Goal: Information Seeking & Learning: Check status

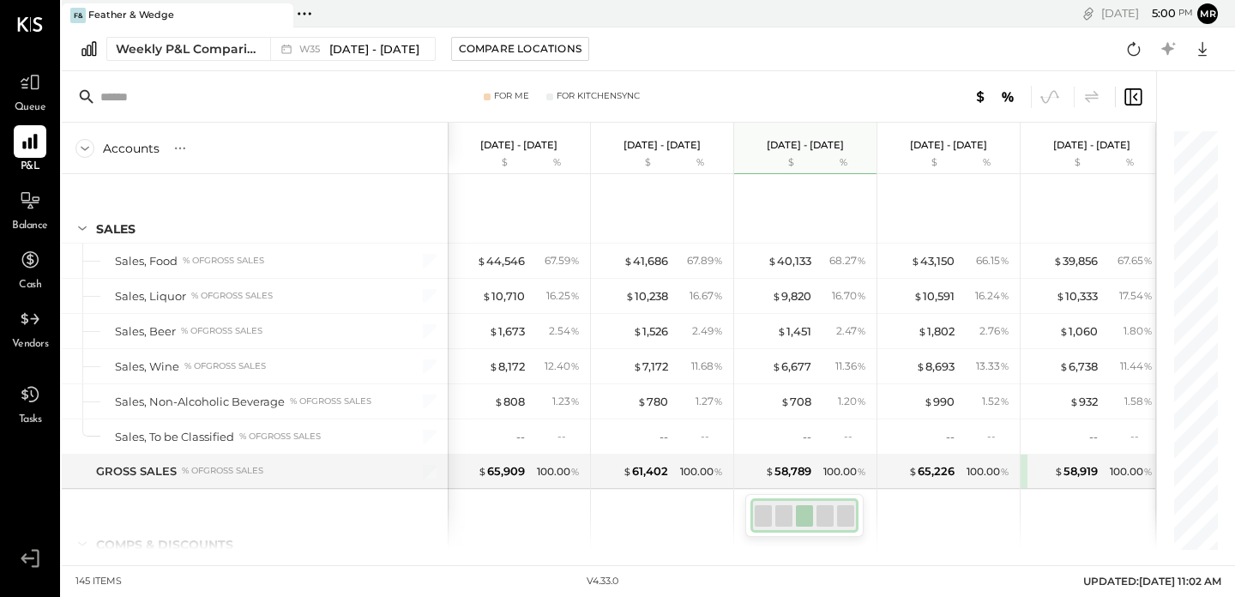
scroll to position [4301, 0]
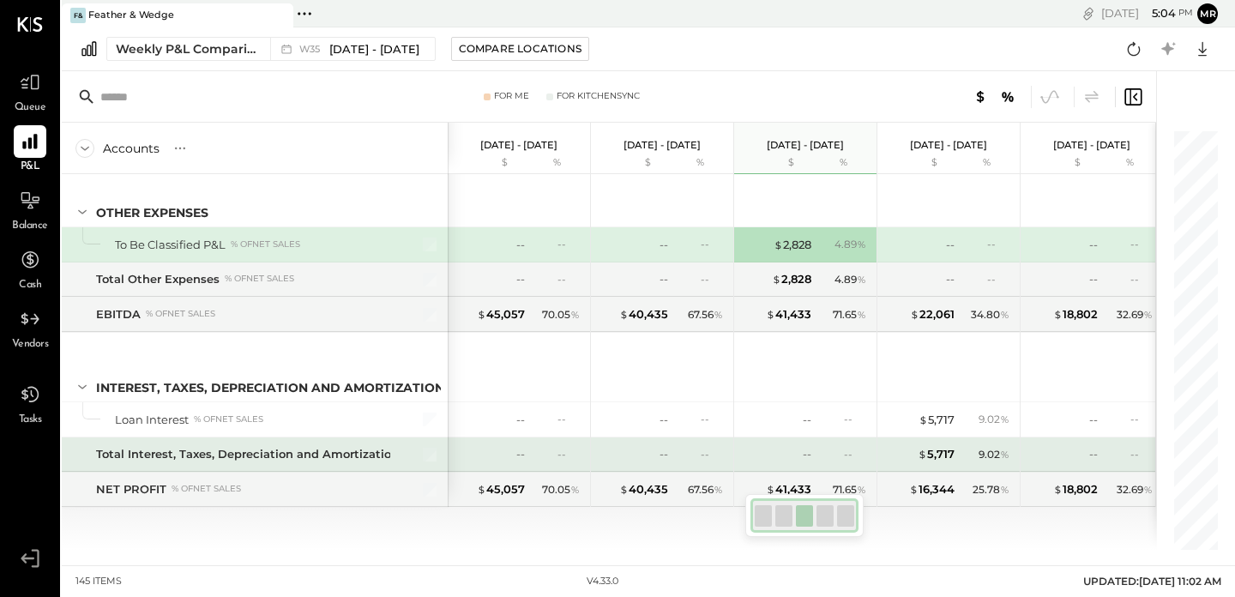
click at [940, 442] on div "$ 5,717 9.02 %" at bounding box center [950, 454] width 129 height 34
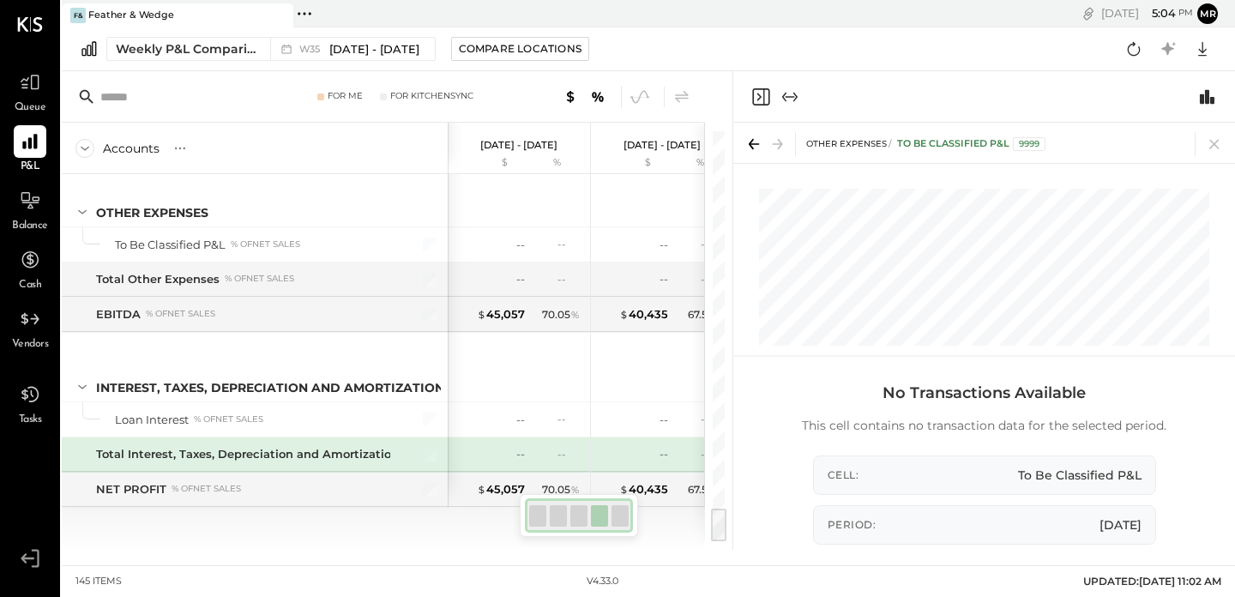
click at [938, 447] on div "No Transactions Available This cell contains no transaction data for the select…" at bounding box center [985, 467] width 498 height 184
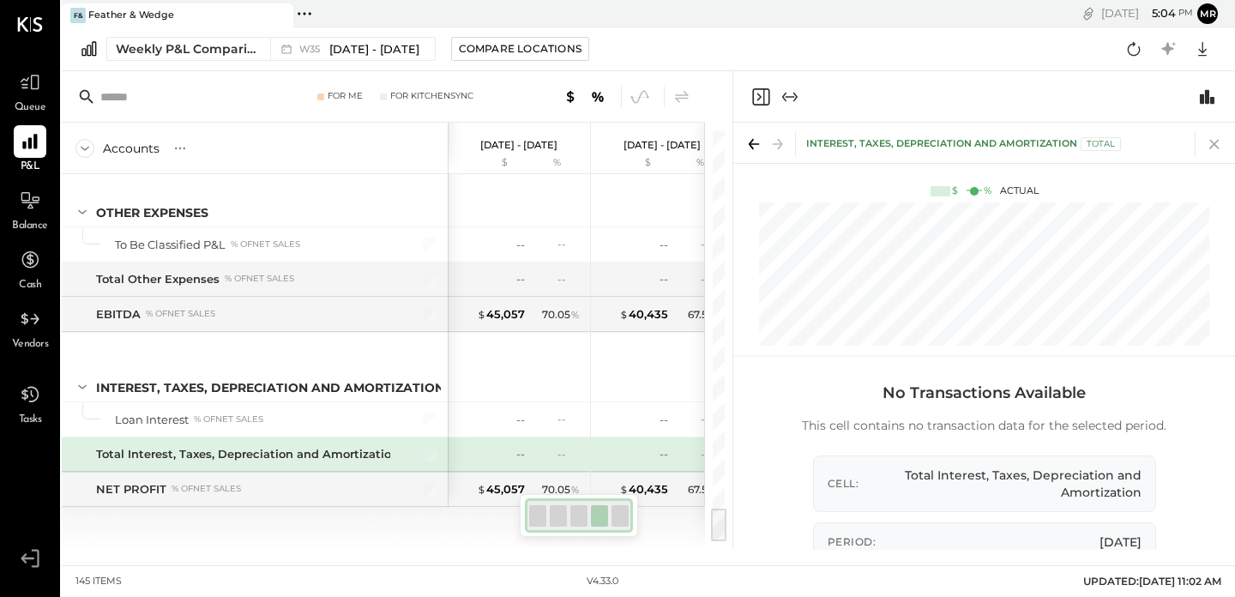
click at [1212, 154] on icon at bounding box center [1215, 144] width 24 height 24
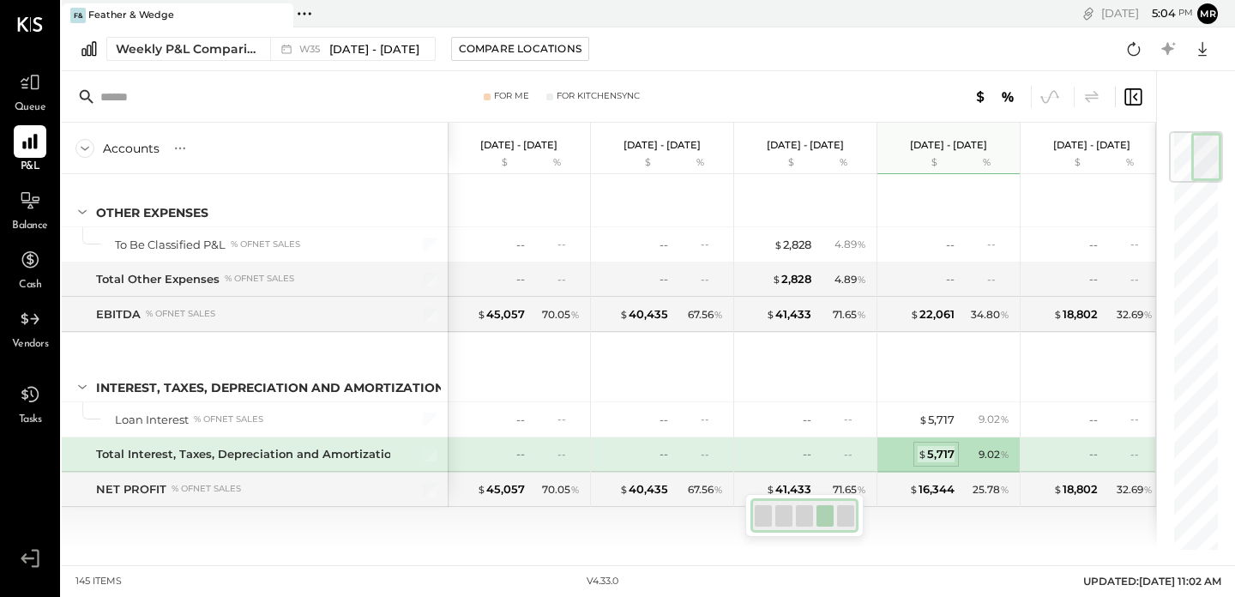
click at [937, 453] on div "$ 5,717" at bounding box center [936, 454] width 37 height 16
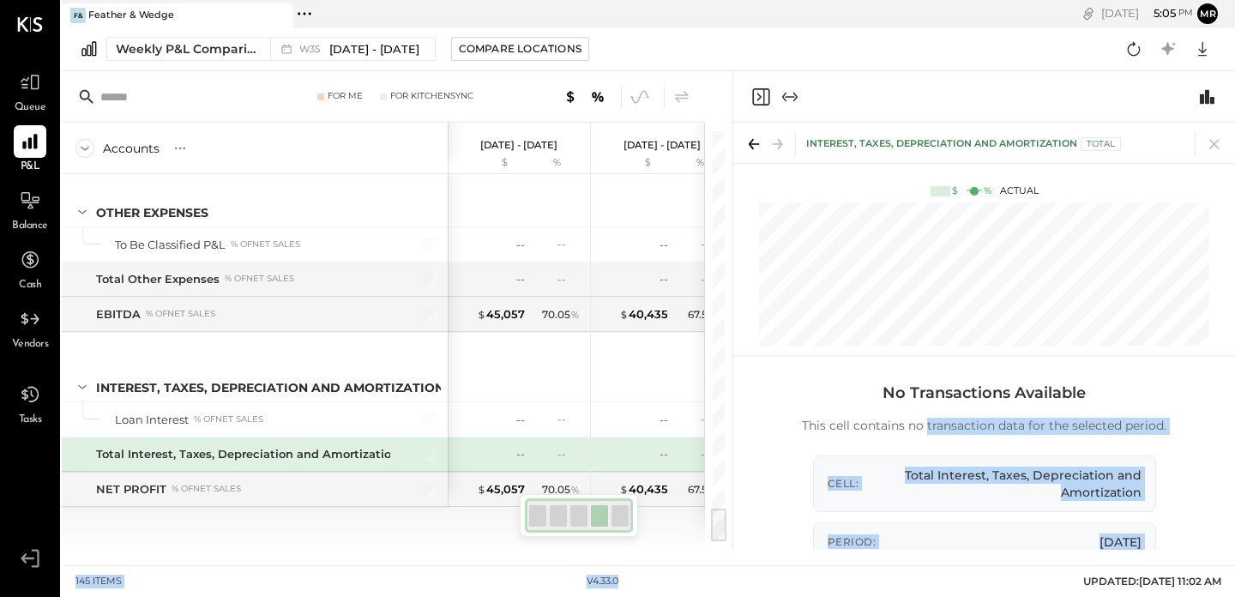
drag, startPoint x: 925, startPoint y: 418, endPoint x: 966, endPoint y: 570, distance: 158.1
click at [966, 570] on main "F& Feather & Wedge Pinned Locations ( 1 ) Feather & Wedge No locations detected…" at bounding box center [648, 298] width 1173 height 597
click at [987, 458] on div "Cell: Total Interest, Taxes, Depreciation and Amortization" at bounding box center [984, 483] width 343 height 57
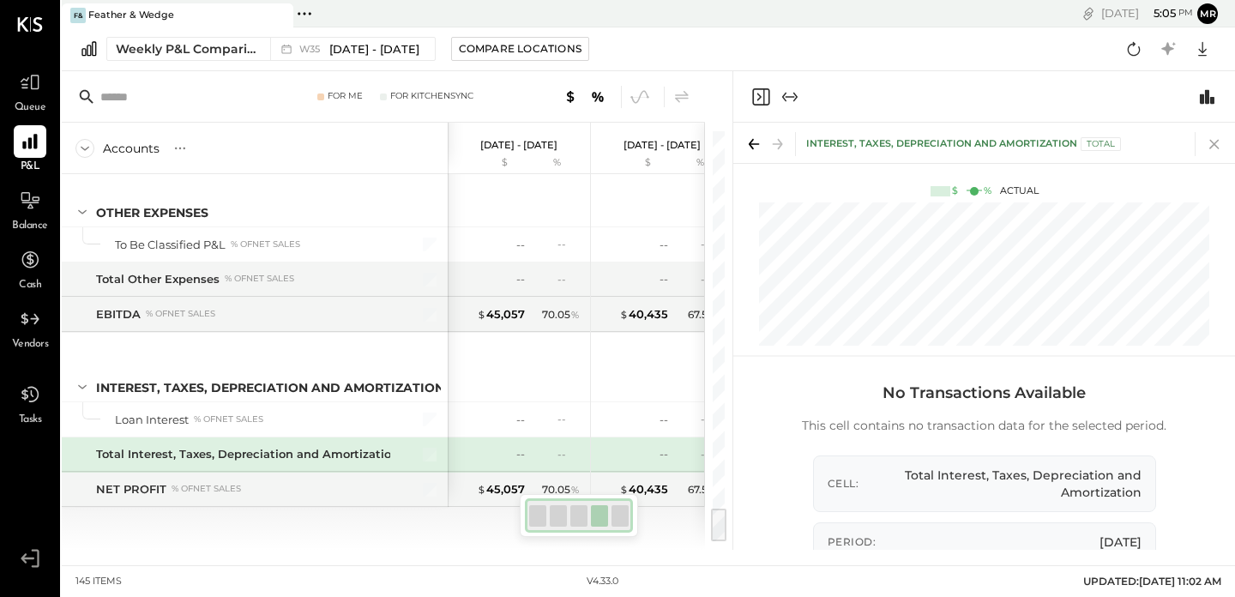
click at [1210, 154] on icon at bounding box center [1215, 144] width 24 height 24
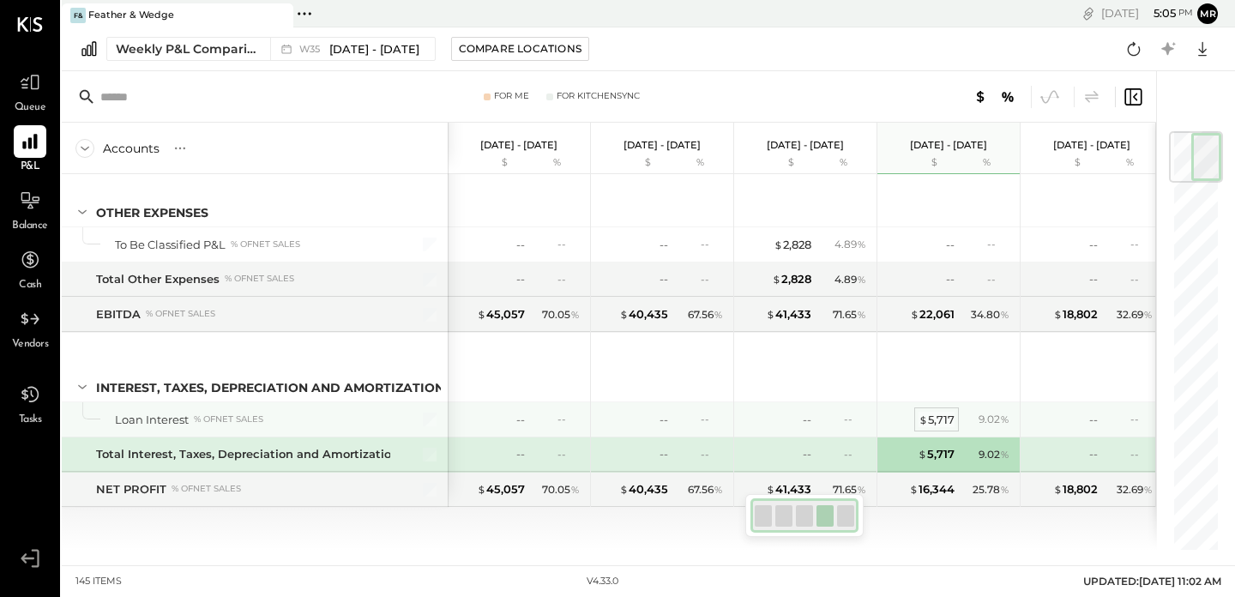
click at [933, 415] on div "$ 5,717" at bounding box center [937, 420] width 36 height 16
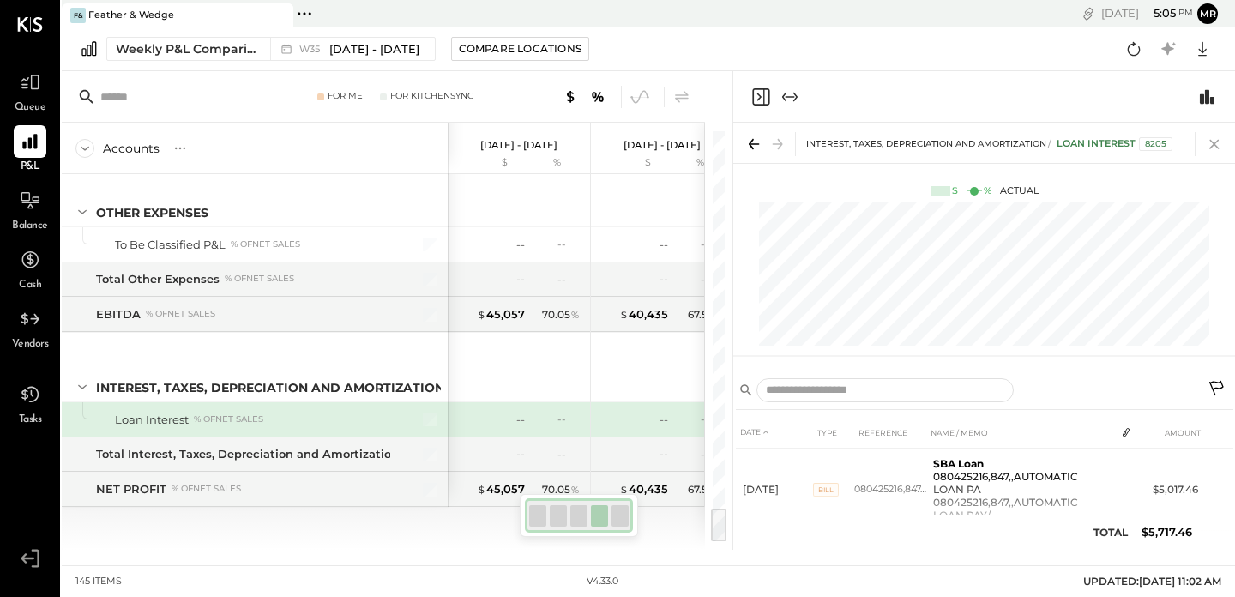
click at [1209, 142] on icon at bounding box center [1215, 144] width 24 height 24
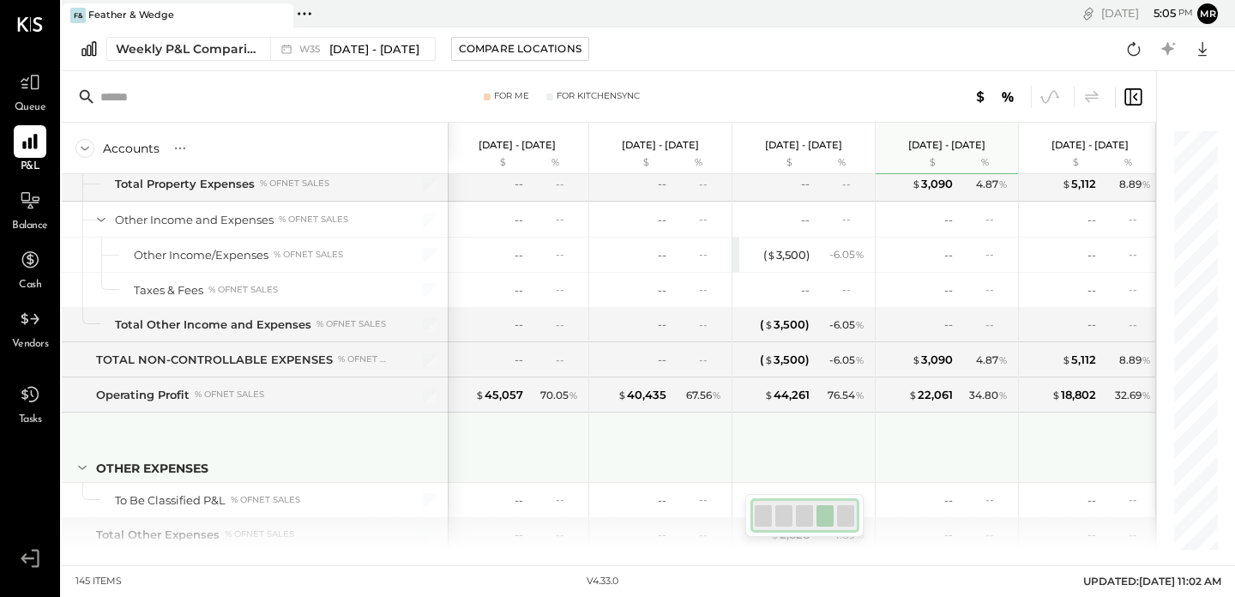
scroll to position [4046, 0]
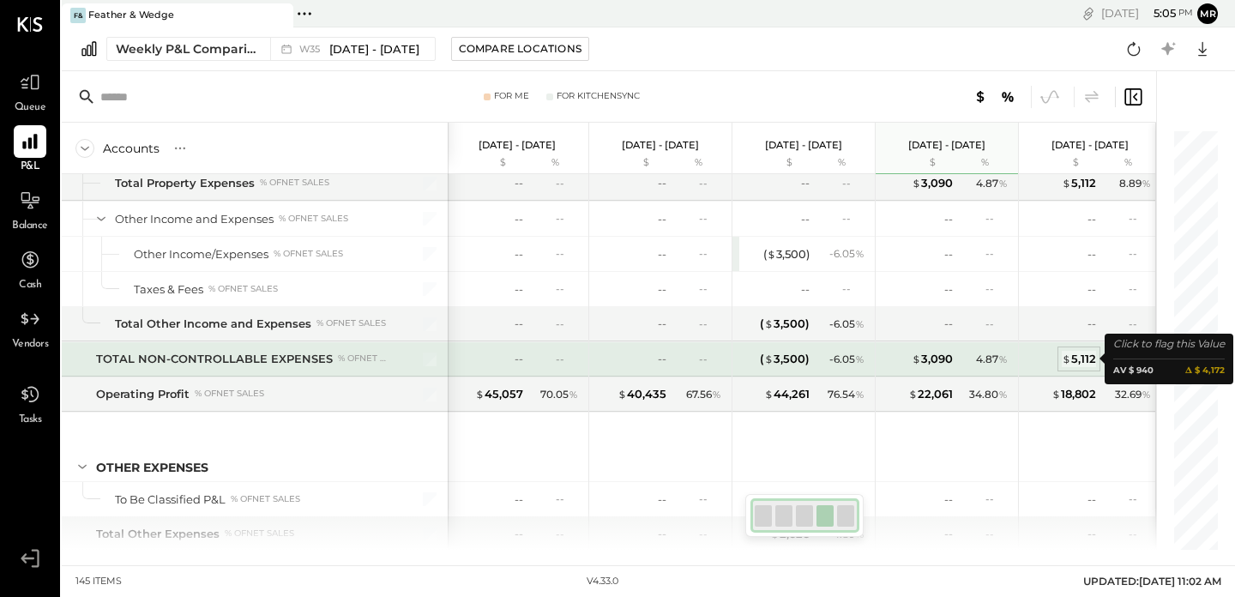
click at [1080, 361] on div "$ 5,112" at bounding box center [1079, 359] width 34 height 16
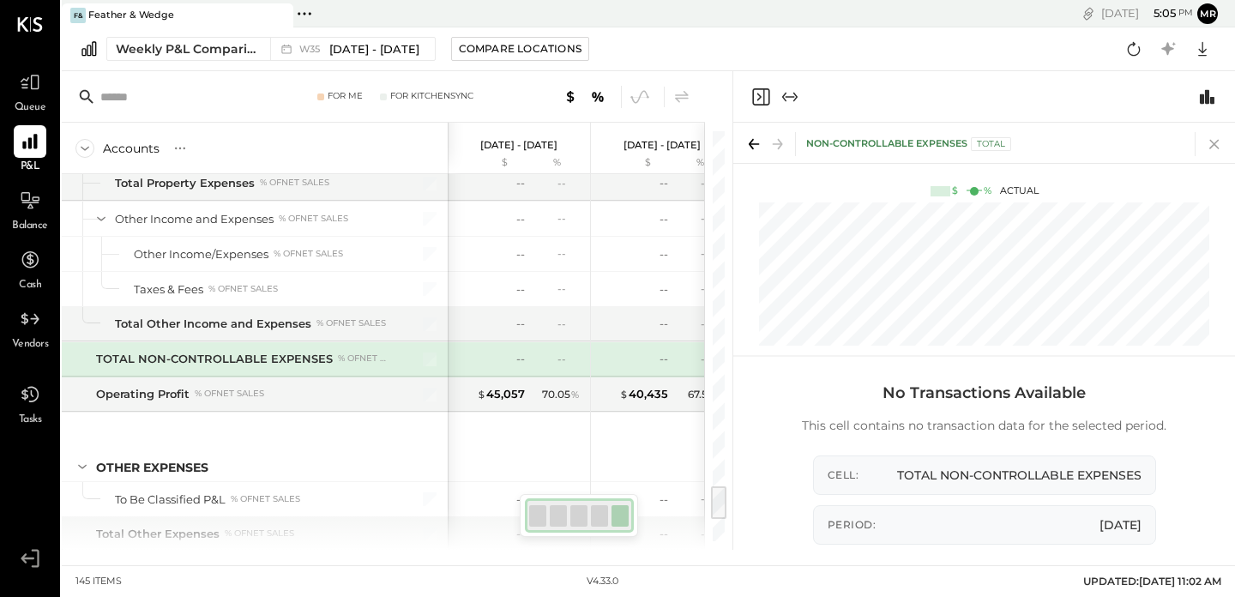
click at [1221, 143] on icon at bounding box center [1215, 144] width 24 height 24
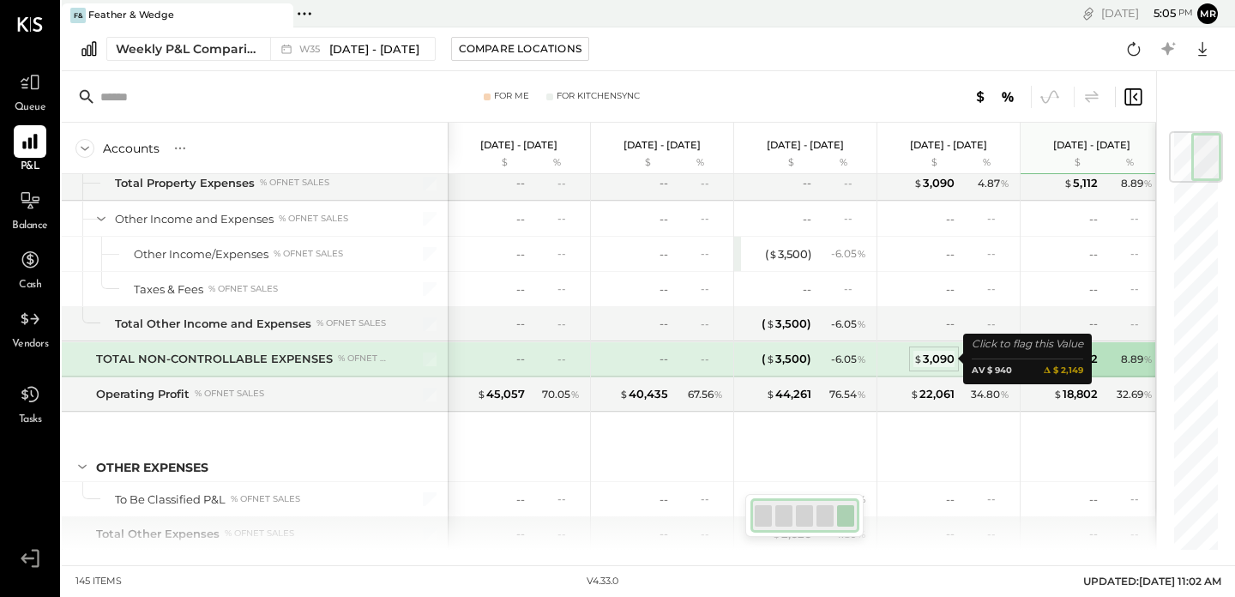
click at [929, 357] on div "$ 3,090" at bounding box center [934, 359] width 41 height 16
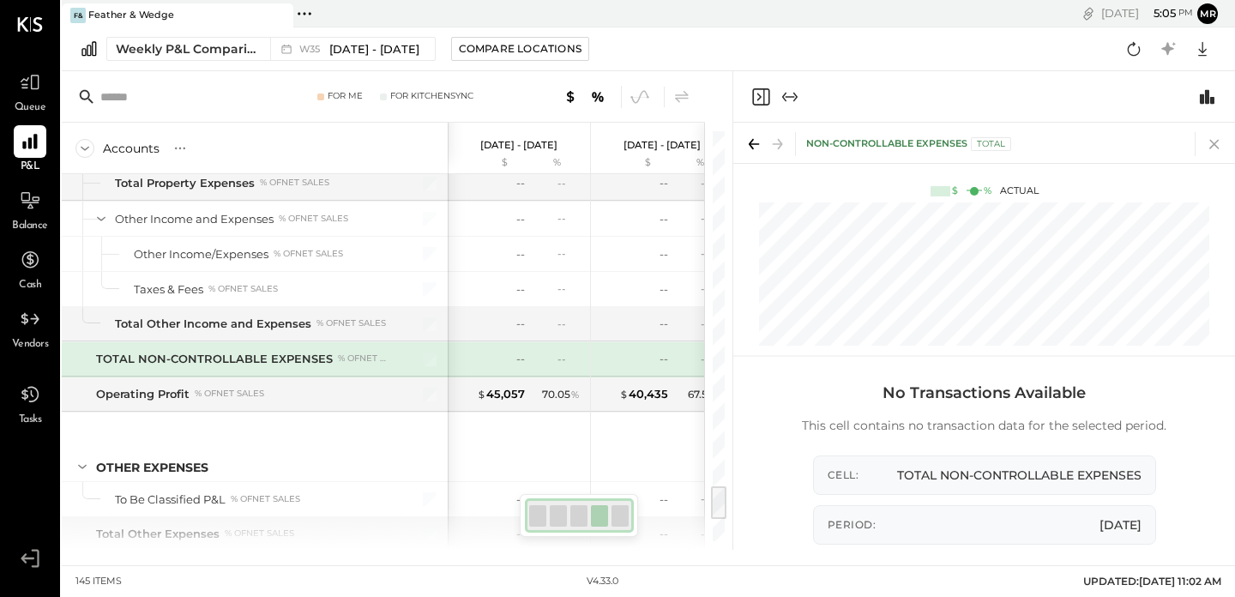
click at [1211, 140] on icon at bounding box center [1213, 144] width 9 height 9
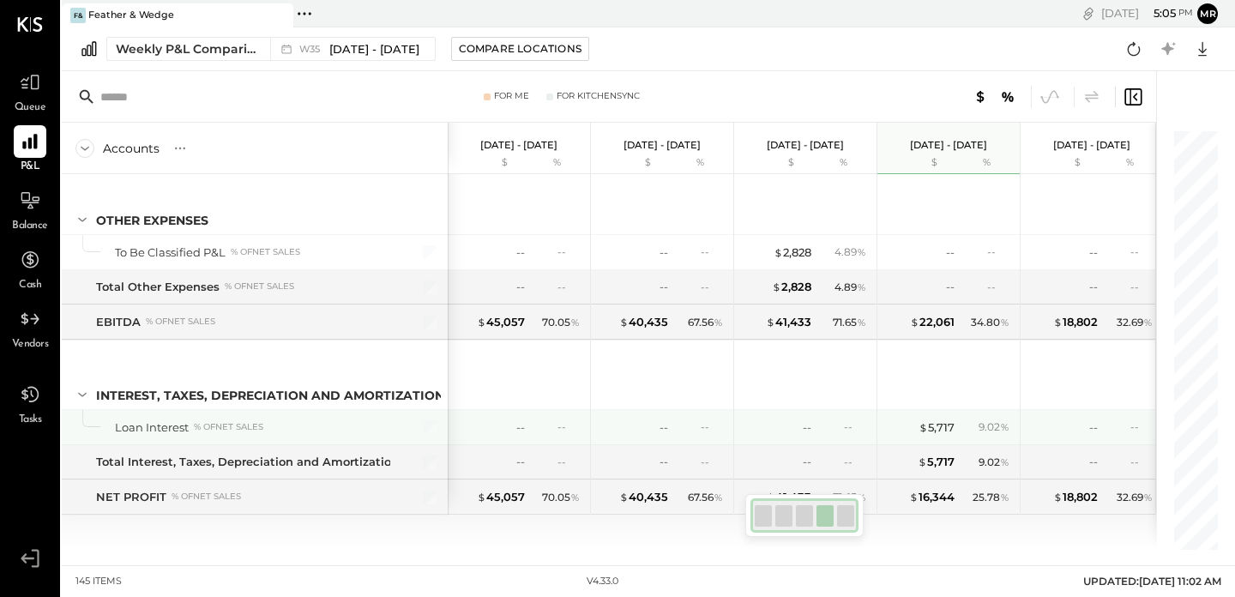
scroll to position [4301, 0]
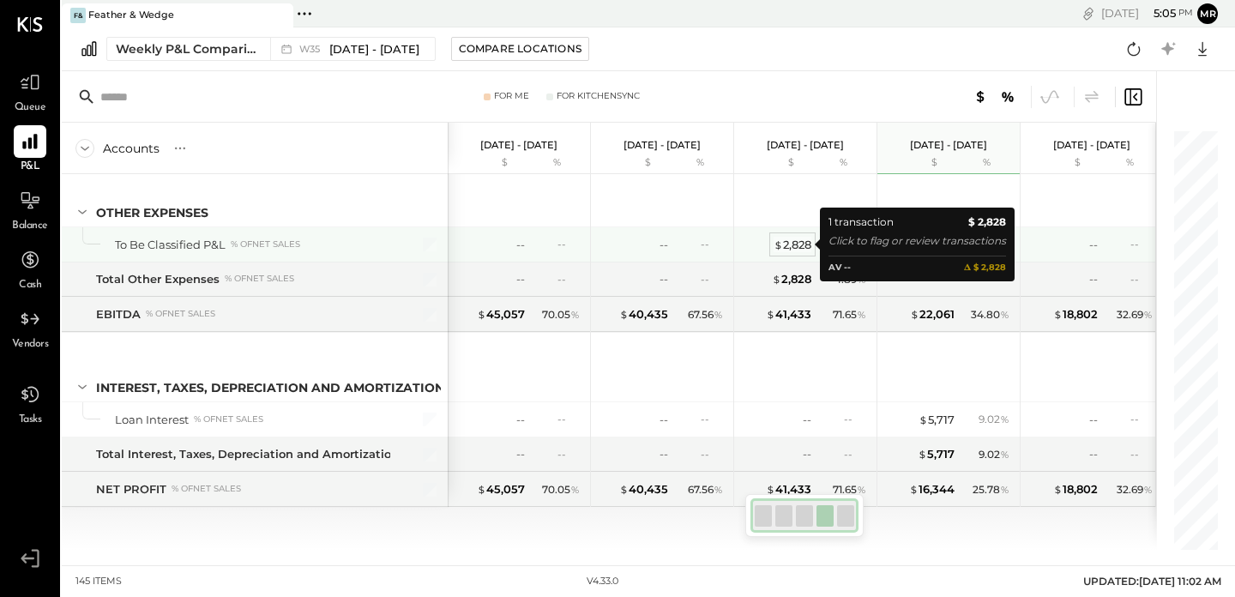
click at [790, 244] on div "$ 2,828" at bounding box center [793, 245] width 38 height 16
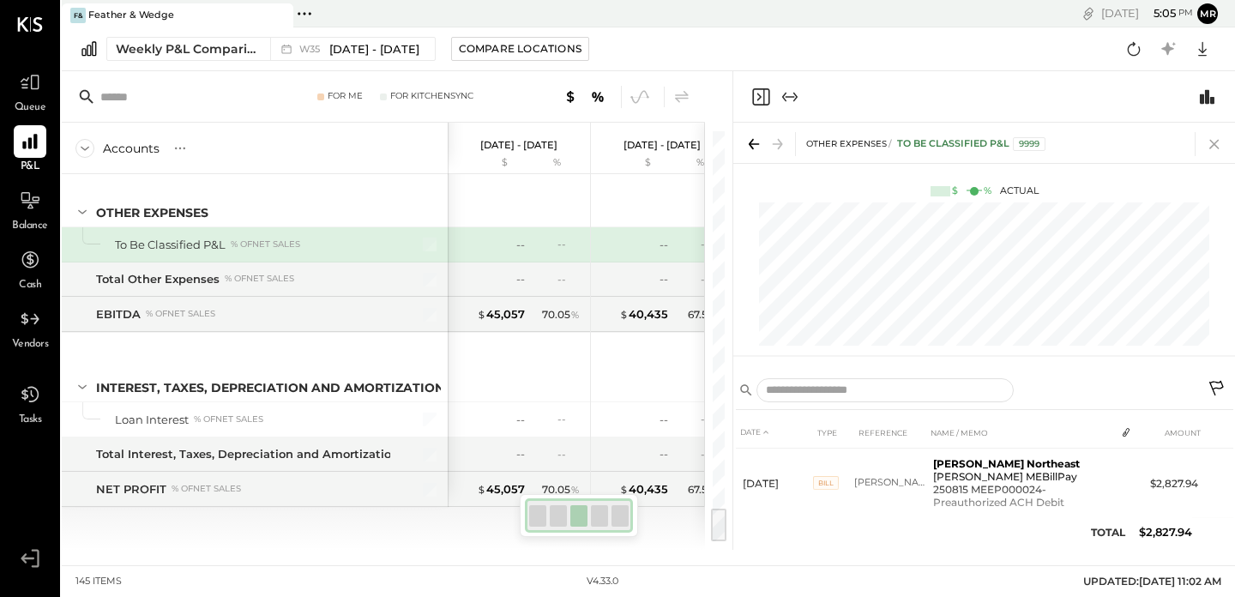
click at [1218, 137] on icon at bounding box center [1215, 144] width 24 height 24
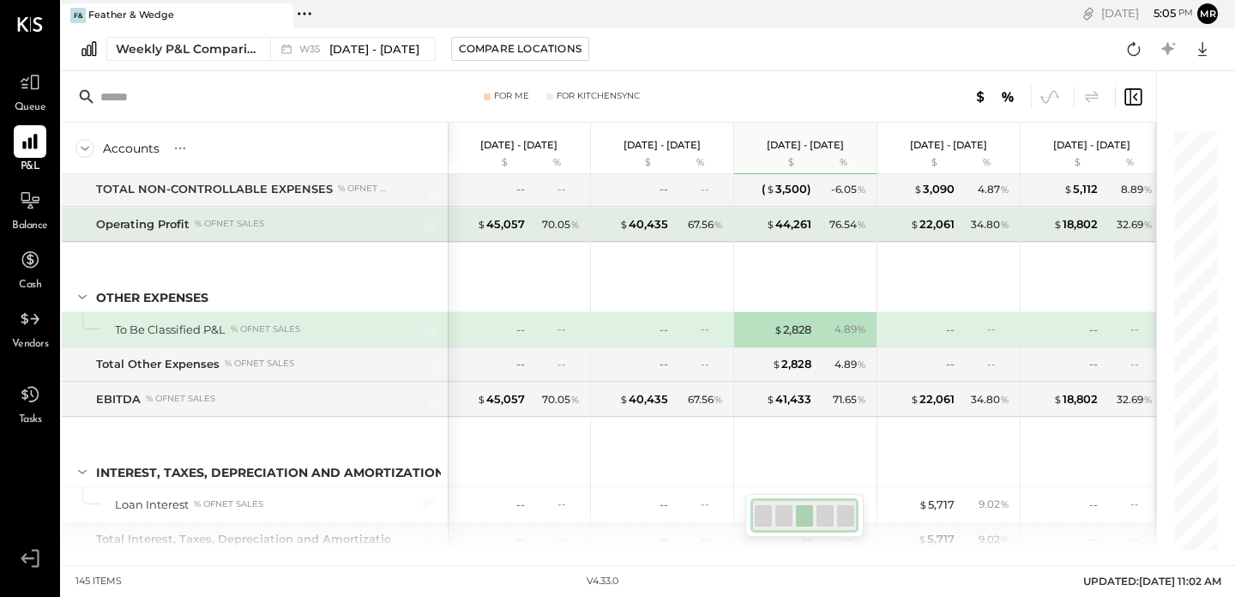
scroll to position [0, 1]
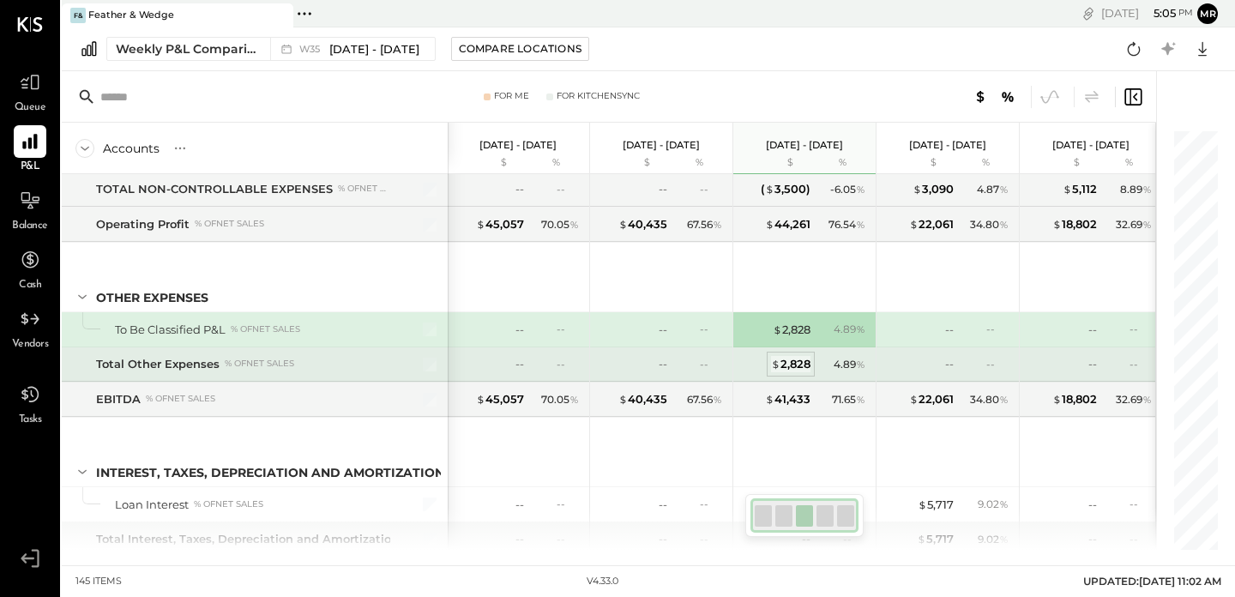
click at [783, 358] on div "$ 2,828" at bounding box center [790, 364] width 39 height 16
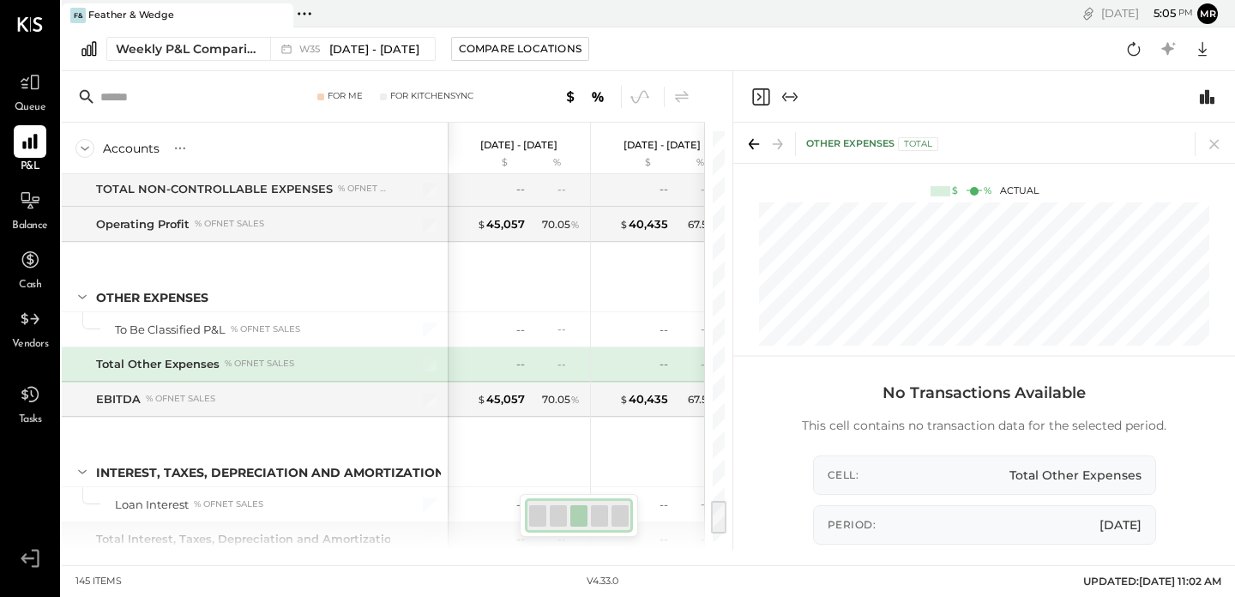
click at [1218, 124] on div "Other Expenses Total" at bounding box center [984, 143] width 502 height 40
click at [1217, 133] on icon at bounding box center [1215, 144] width 24 height 24
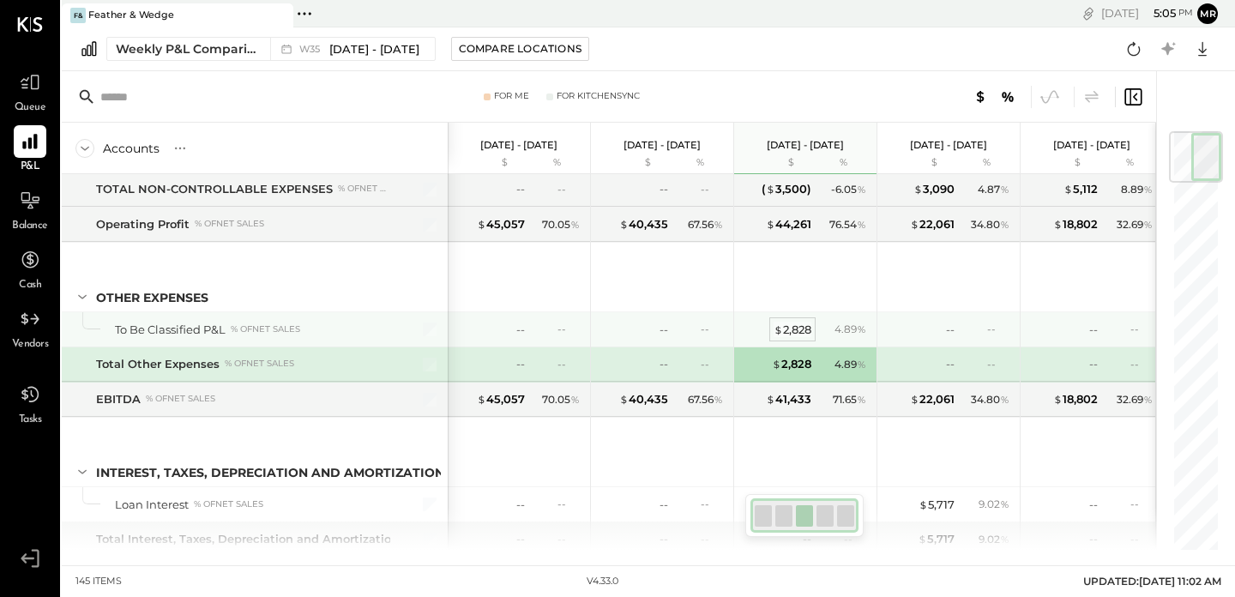
click at [792, 326] on div "$ 2,828" at bounding box center [793, 330] width 38 height 16
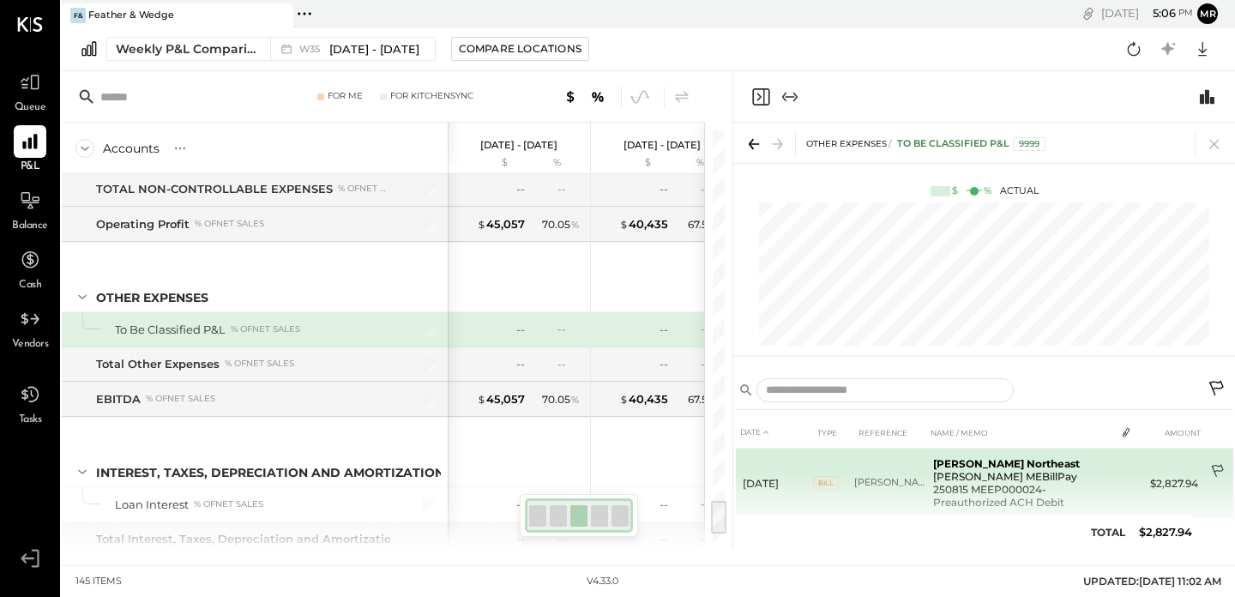
click at [1218, 470] on icon at bounding box center [1218, 472] width 17 height 17
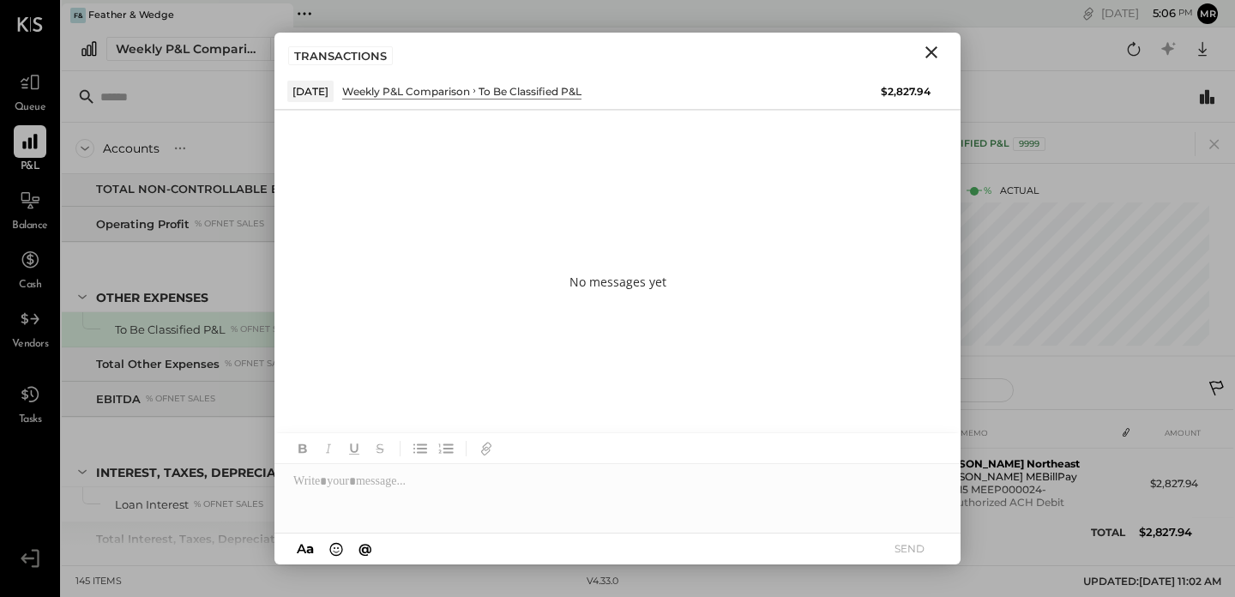
click at [932, 54] on icon "Close" at bounding box center [932, 52] width 12 height 12
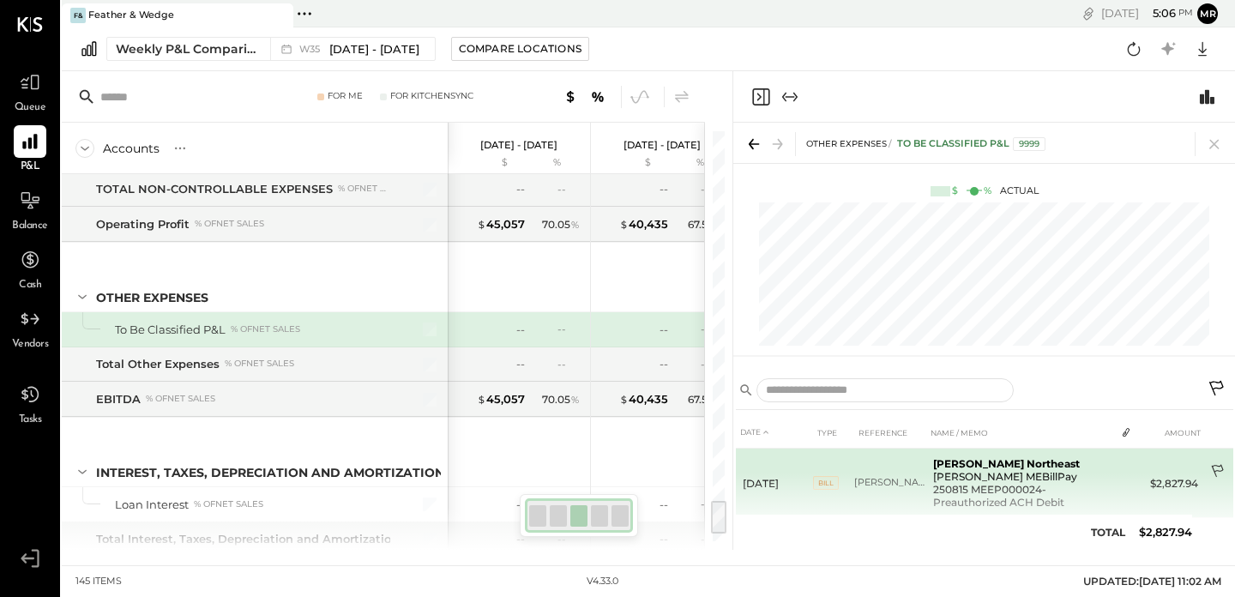
click at [1218, 465] on icon at bounding box center [1218, 472] width 17 height 17
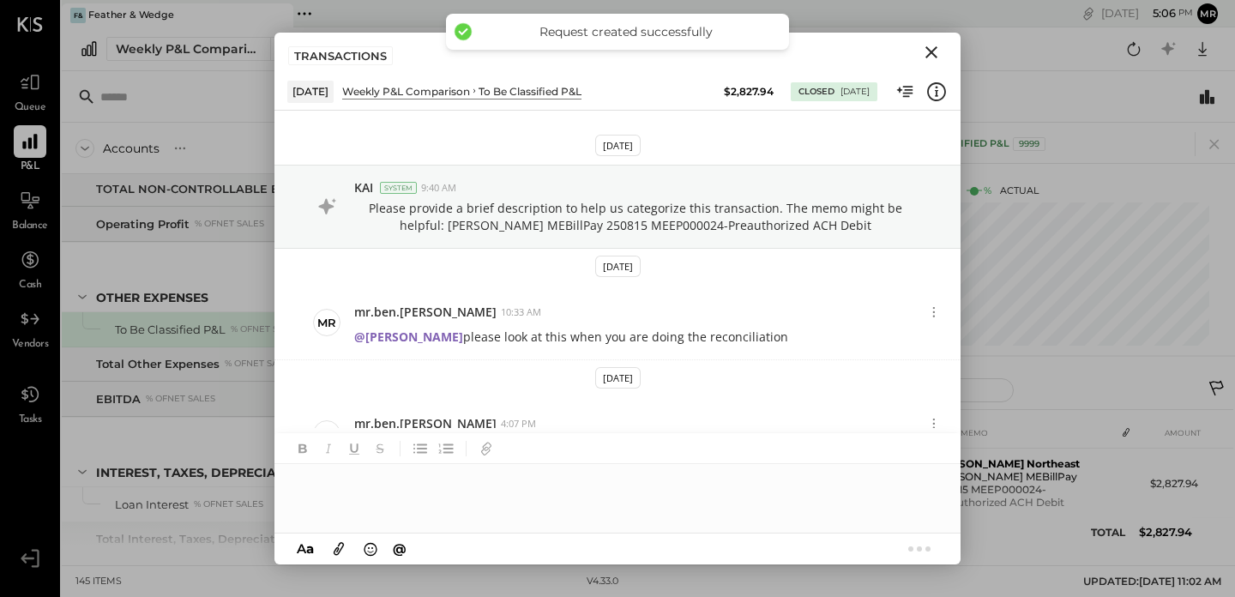
scroll to position [118, 0]
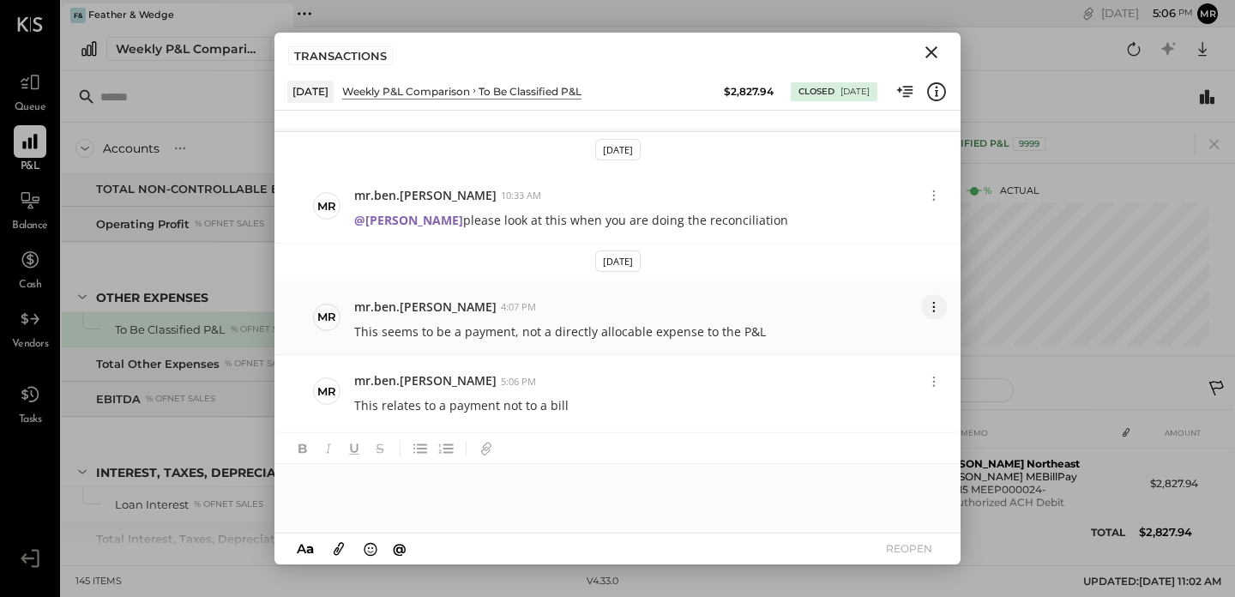
click at [943, 302] on button at bounding box center [935, 306] width 26 height 25
click at [932, 397] on div "This relates to a payment not to a bill" at bounding box center [650, 404] width 593 height 21
click at [870, 404] on div "This relates to a payment not to a bill" at bounding box center [650, 404] width 593 height 21
click at [732, 323] on p "This seems to be a payment, not a directly allocable expense to the P&L" at bounding box center [560, 331] width 412 height 17
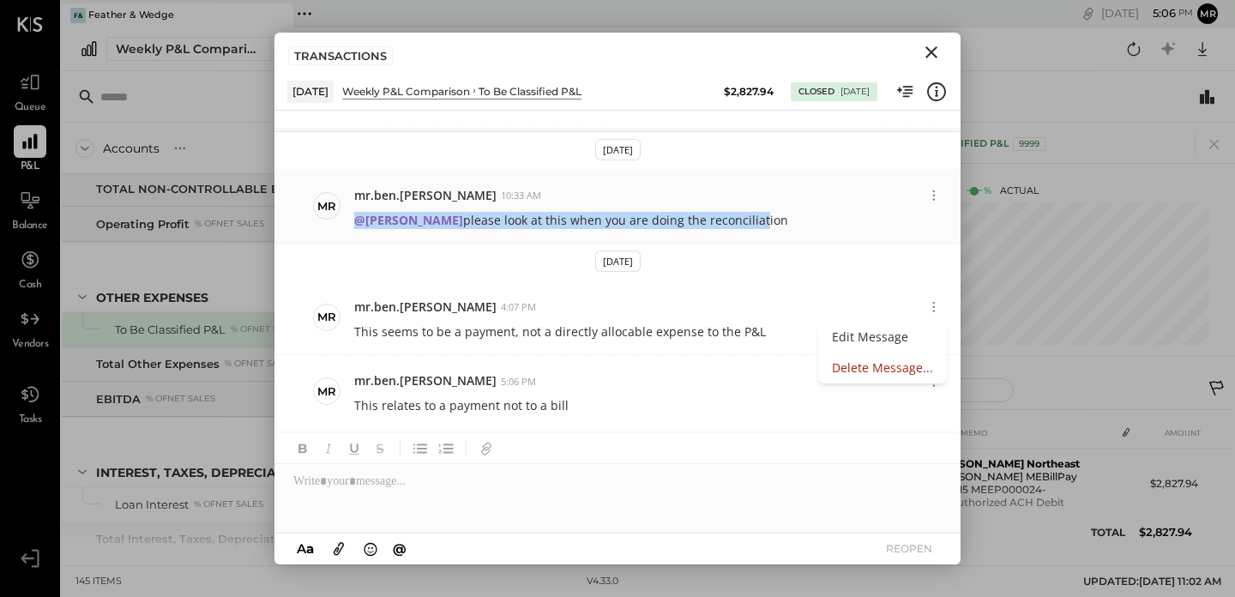
drag, startPoint x: 763, startPoint y: 214, endPoint x: 763, endPoint y: 203, distance: 11.2
click at [763, 203] on div "mr.ben.[PERSON_NAME] 10:33 AM @[PERSON_NAME] please look at this when you are d…" at bounding box center [650, 206] width 593 height 46
click at [914, 189] on div "mr.ben.[PERSON_NAME] 10:33 AM" at bounding box center [638, 195] width 568 height 17
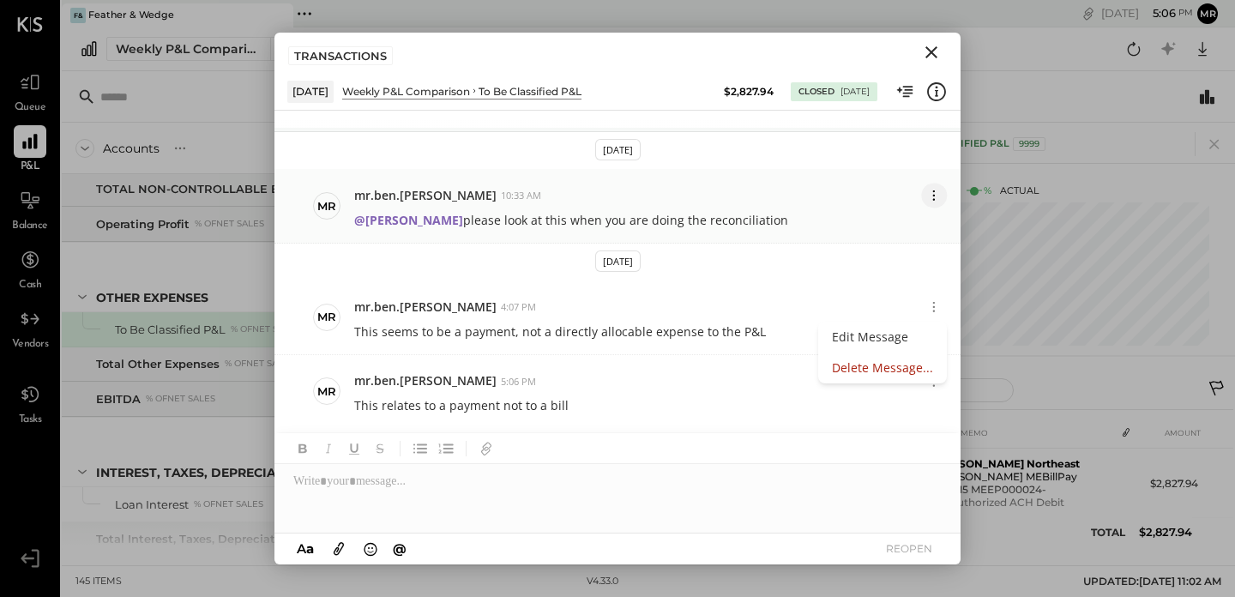
click at [928, 189] on icon at bounding box center [935, 195] width 18 height 18
click at [934, 193] on icon at bounding box center [935, 195] width 18 height 18
click at [932, 307] on icon at bounding box center [935, 307] width 18 height 18
click at [926, 381] on icon at bounding box center [935, 381] width 18 height 18
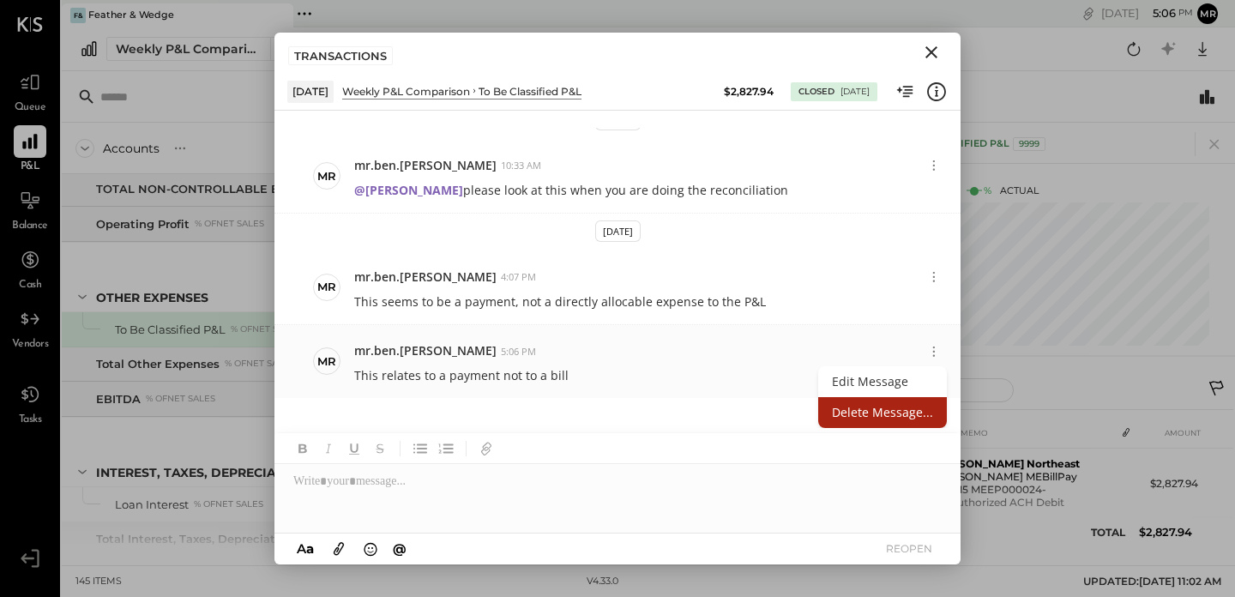
click at [860, 410] on button "Delete Message..." at bounding box center [882, 412] width 129 height 31
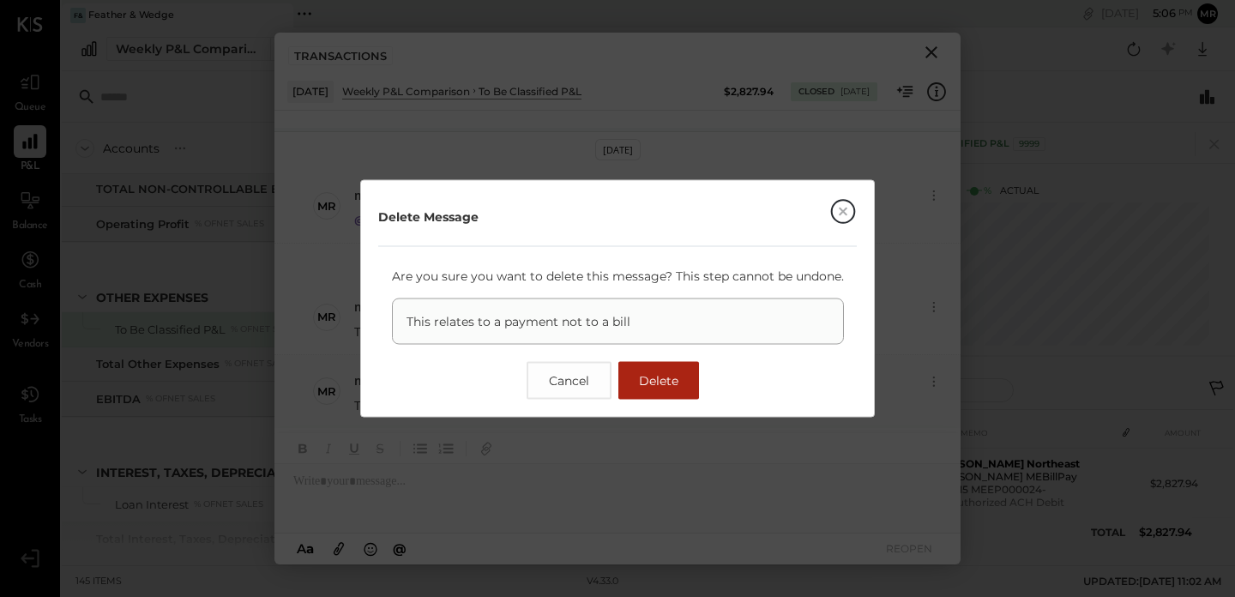
click at [648, 380] on span "Delete" at bounding box center [658, 380] width 39 height 15
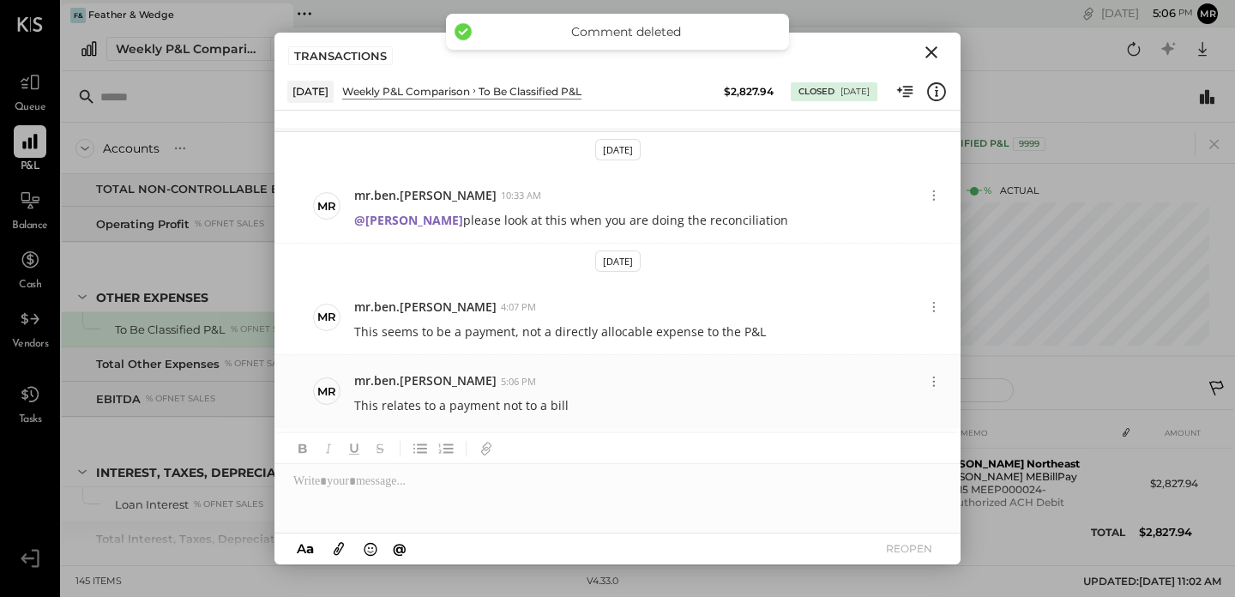
click at [927, 46] on icon "Close" at bounding box center [931, 52] width 21 height 21
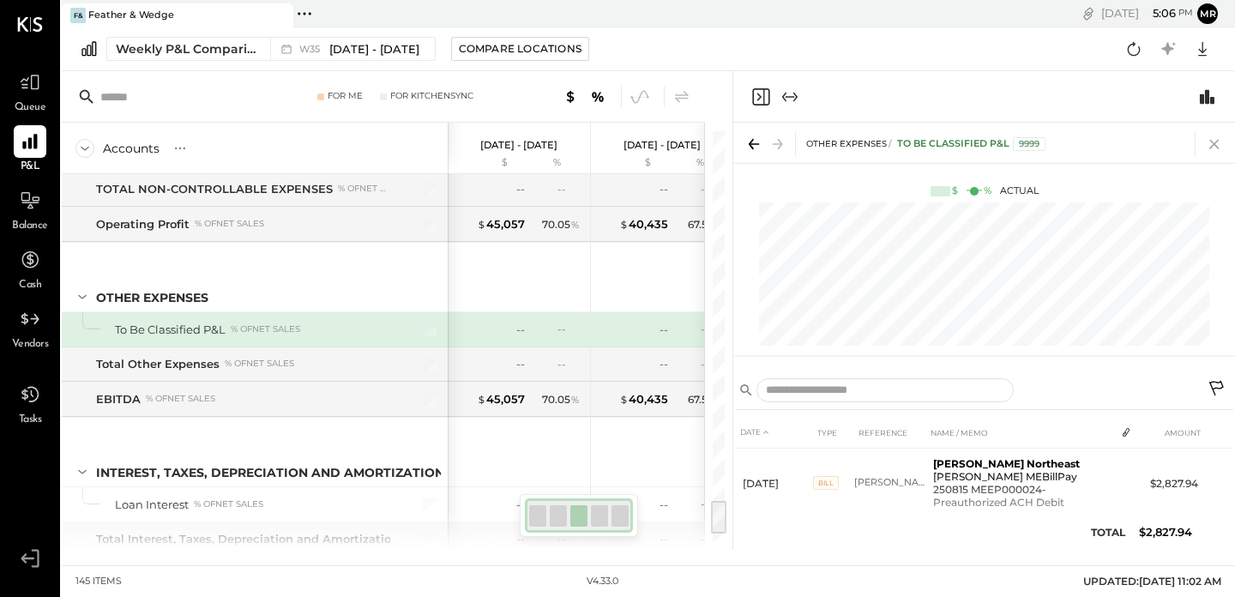
click at [1209, 143] on icon at bounding box center [1215, 144] width 24 height 24
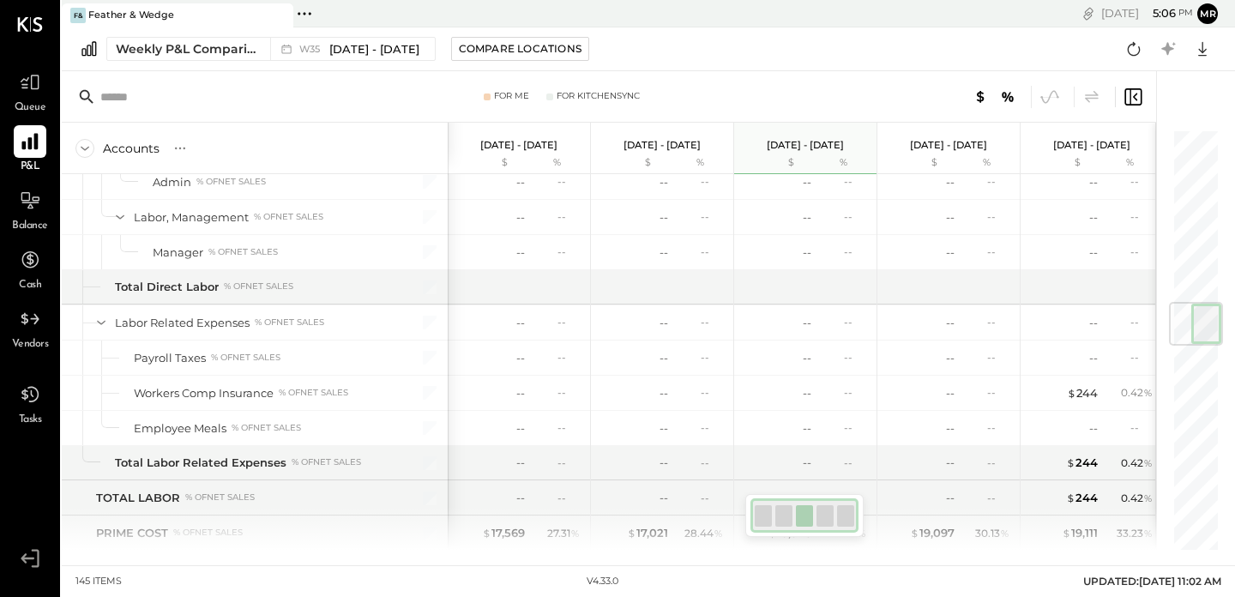
scroll to position [1487, 0]
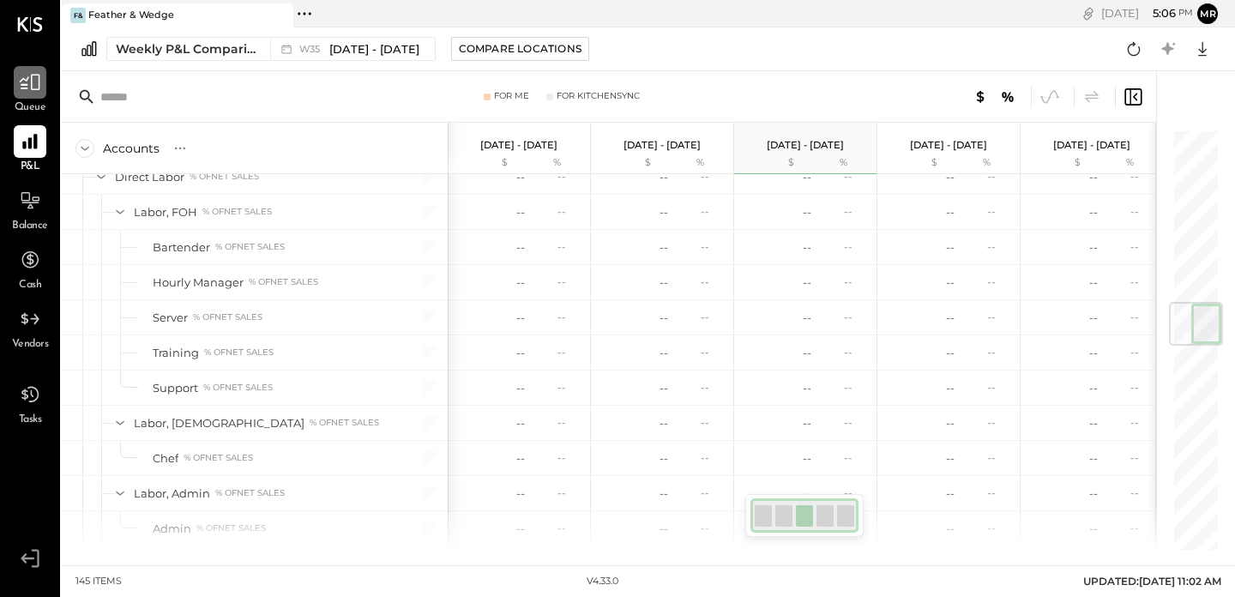
click at [32, 89] on icon at bounding box center [30, 82] width 22 height 22
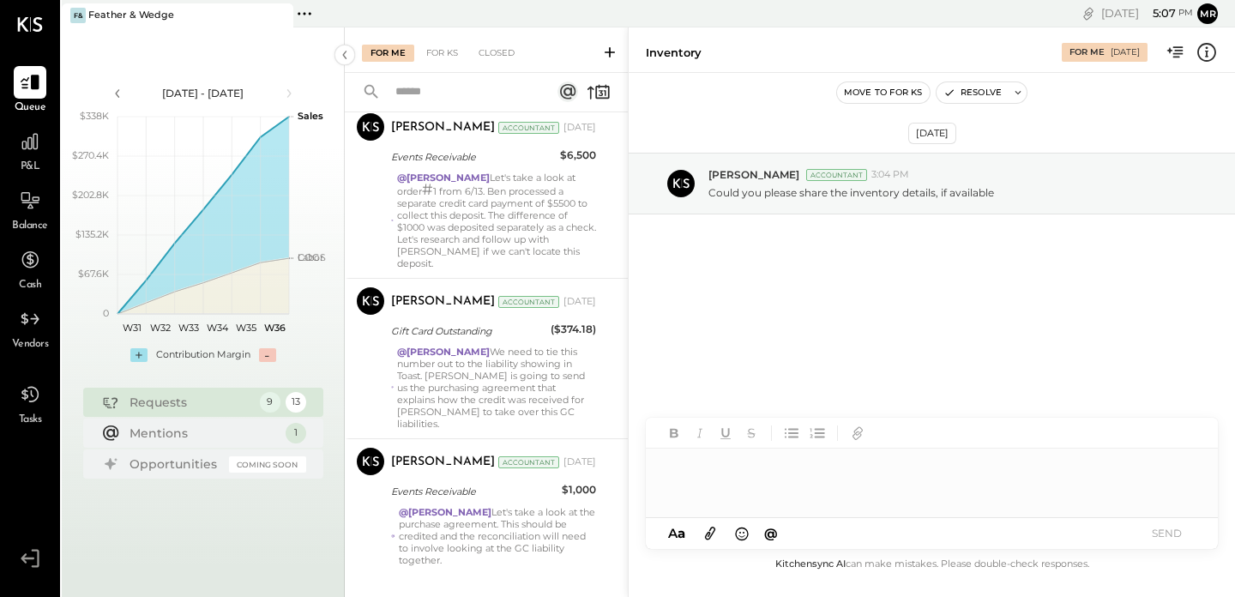
scroll to position [723, 0]
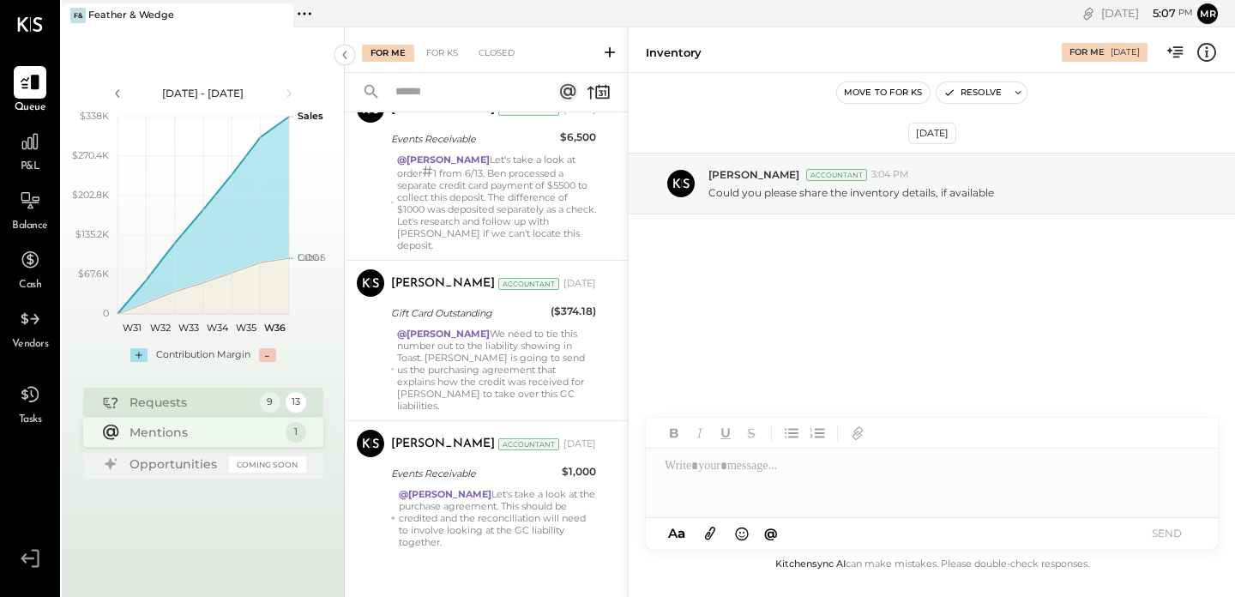
click at [213, 429] on div "Mentions" at bounding box center [204, 432] width 148 height 17
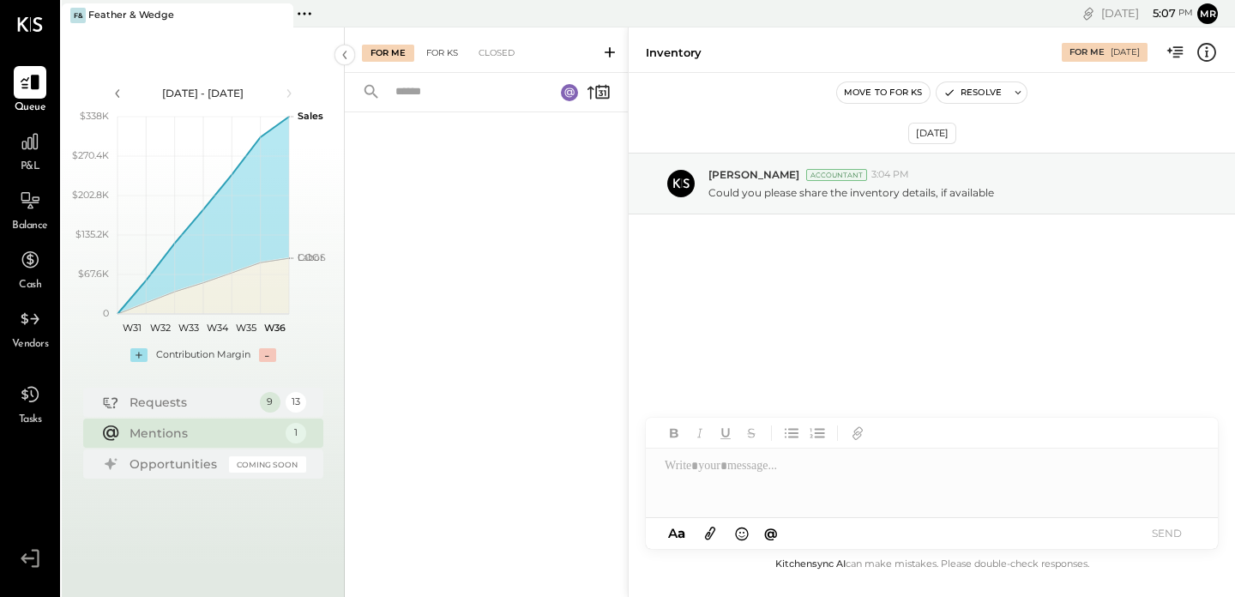
click at [449, 59] on div "For KS" at bounding box center [442, 53] width 49 height 17
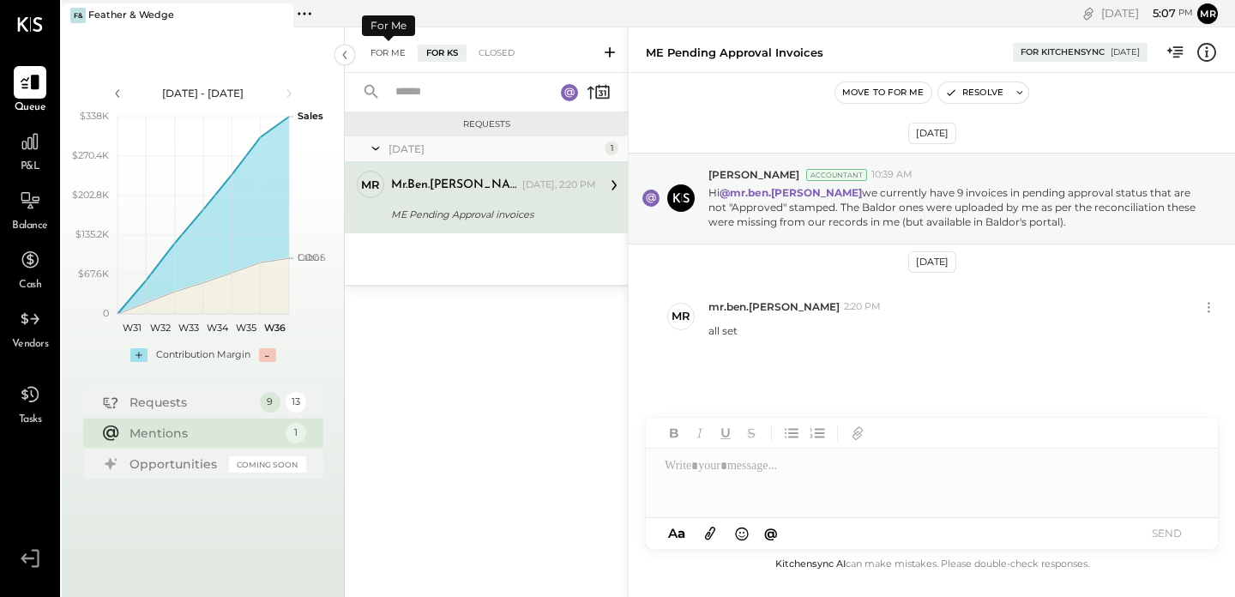
click at [405, 47] on div "For Me" at bounding box center [388, 53] width 52 height 17
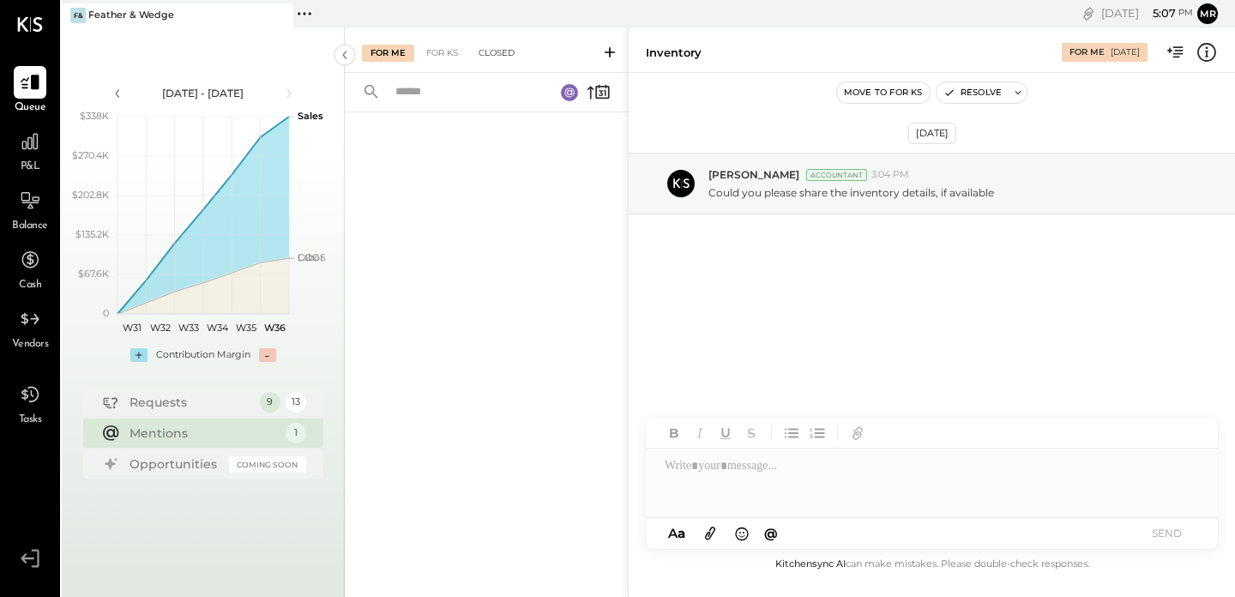
click at [487, 45] on div "Closed" at bounding box center [496, 53] width 53 height 17
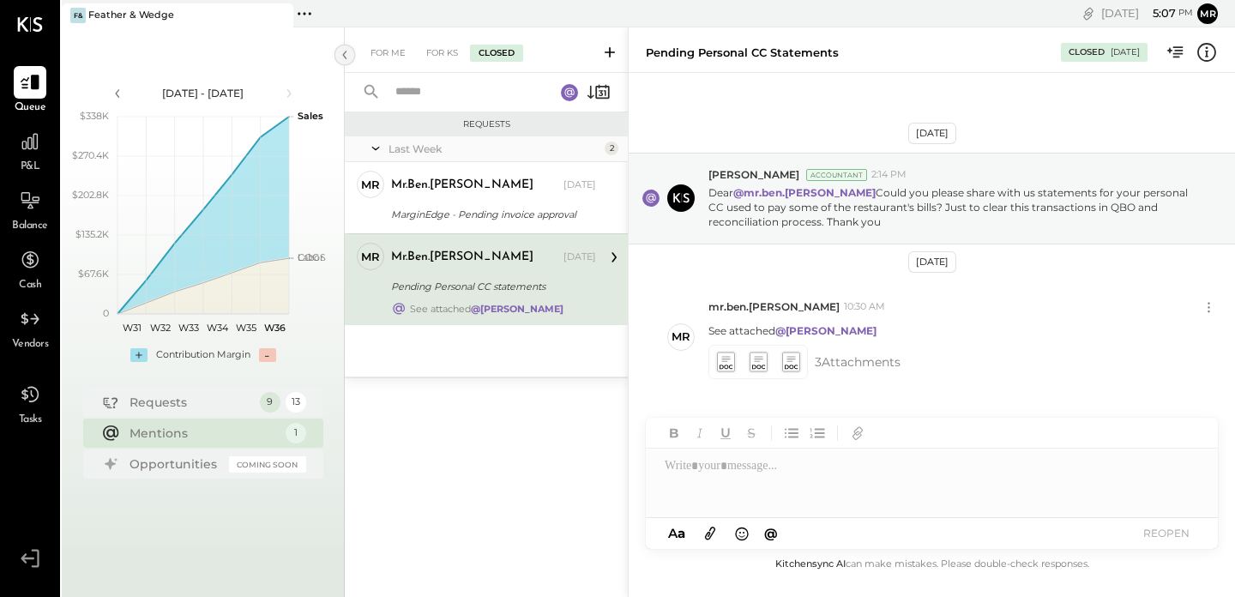
click at [336, 59] on icon at bounding box center [344, 54] width 19 height 31
